Goal: Task Accomplishment & Management: Manage account settings

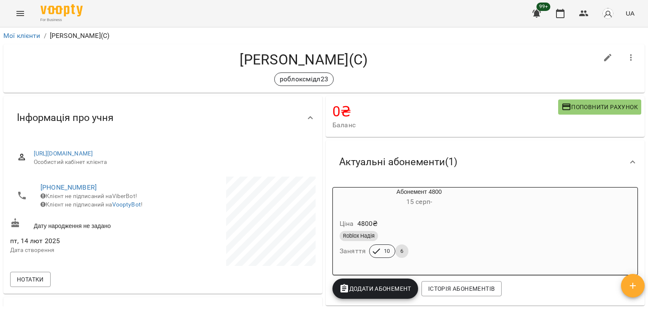
click at [15, 0] on div "For Business 99+ UA" at bounding box center [324, 13] width 648 height 27
click at [21, 12] on icon "Menu" at bounding box center [20, 13] width 10 height 10
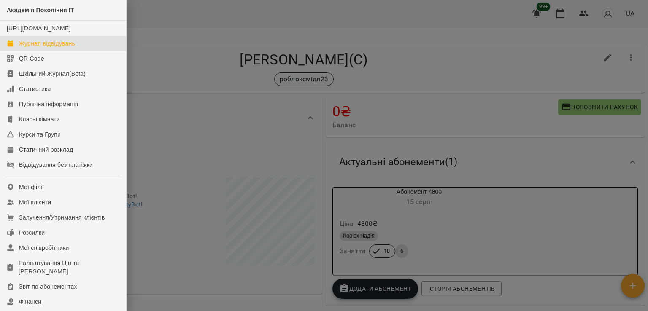
click at [71, 48] on div "Журнал відвідувань" at bounding box center [47, 43] width 56 height 8
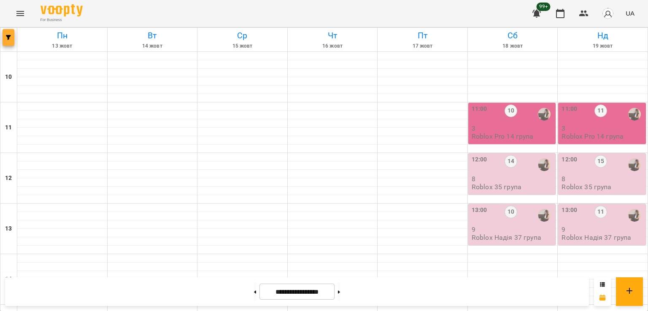
click at [9, 35] on icon "button" at bounding box center [8, 37] width 5 height 5
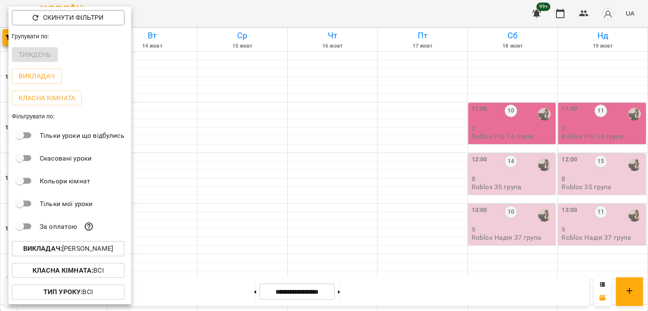
click at [99, 247] on p "Викладач : [PERSON_NAME]" at bounding box center [68, 249] width 90 height 10
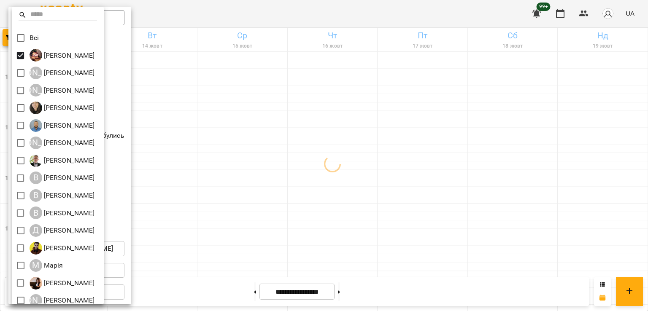
click at [410, 175] on div at bounding box center [324, 155] width 648 height 311
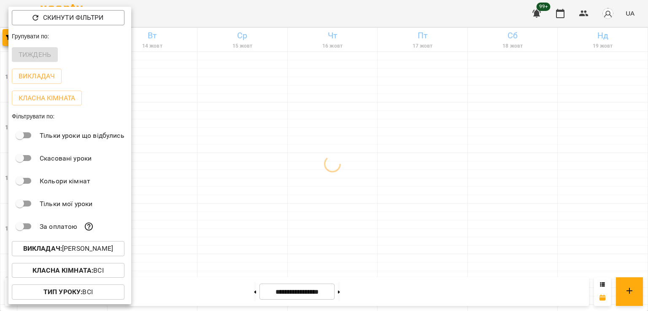
drag, startPoint x: 325, startPoint y: 192, endPoint x: 321, endPoint y: 105, distance: 86.6
click at [325, 186] on div "Всі [PERSON_NAME] А [PERSON_NAME] А [PERSON_NAME] [PERSON_NAME] [PERSON_NAME] А…" at bounding box center [324, 155] width 648 height 311
click at [237, 146] on div at bounding box center [324, 155] width 648 height 311
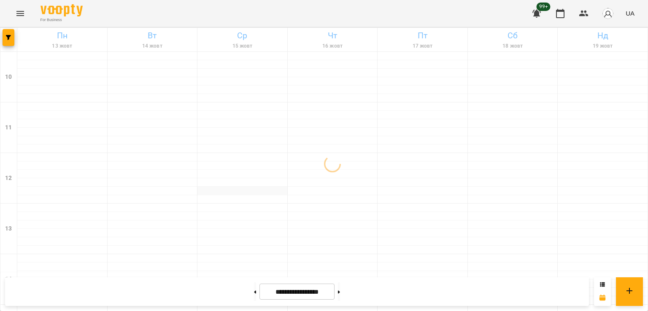
click at [259, 187] on div at bounding box center [242, 191] width 90 height 8
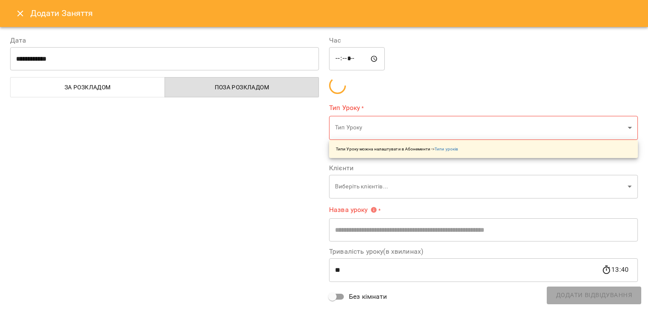
type input "**********"
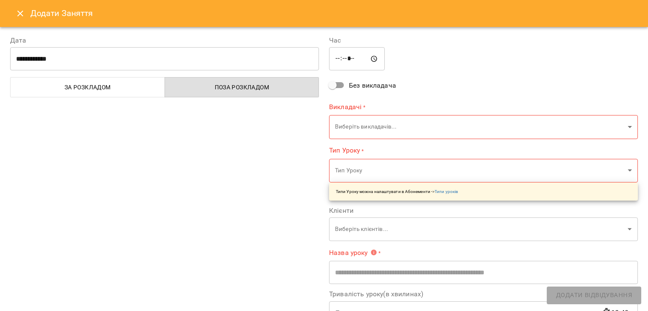
click at [16, 10] on icon "Close" at bounding box center [20, 13] width 10 height 10
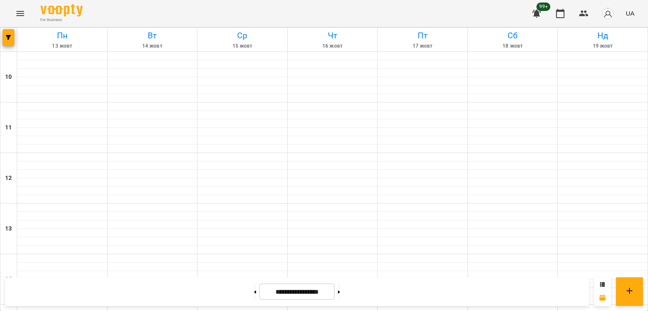
scroll to position [380, 0]
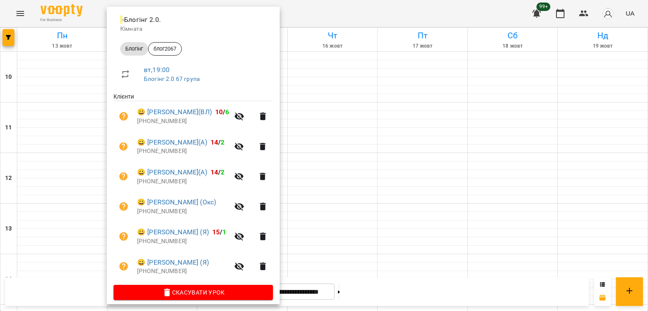
scroll to position [102, 0]
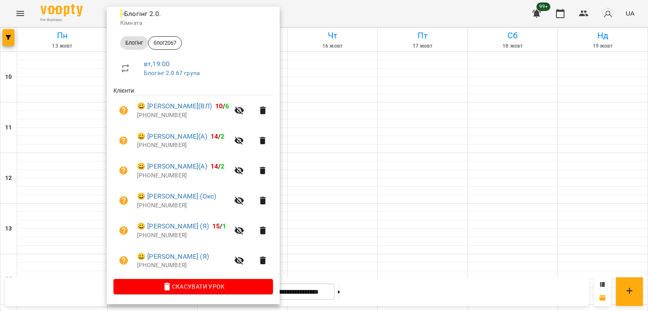
click at [332, 200] on div at bounding box center [324, 155] width 648 height 311
